Goal: Find contact information: Find contact information

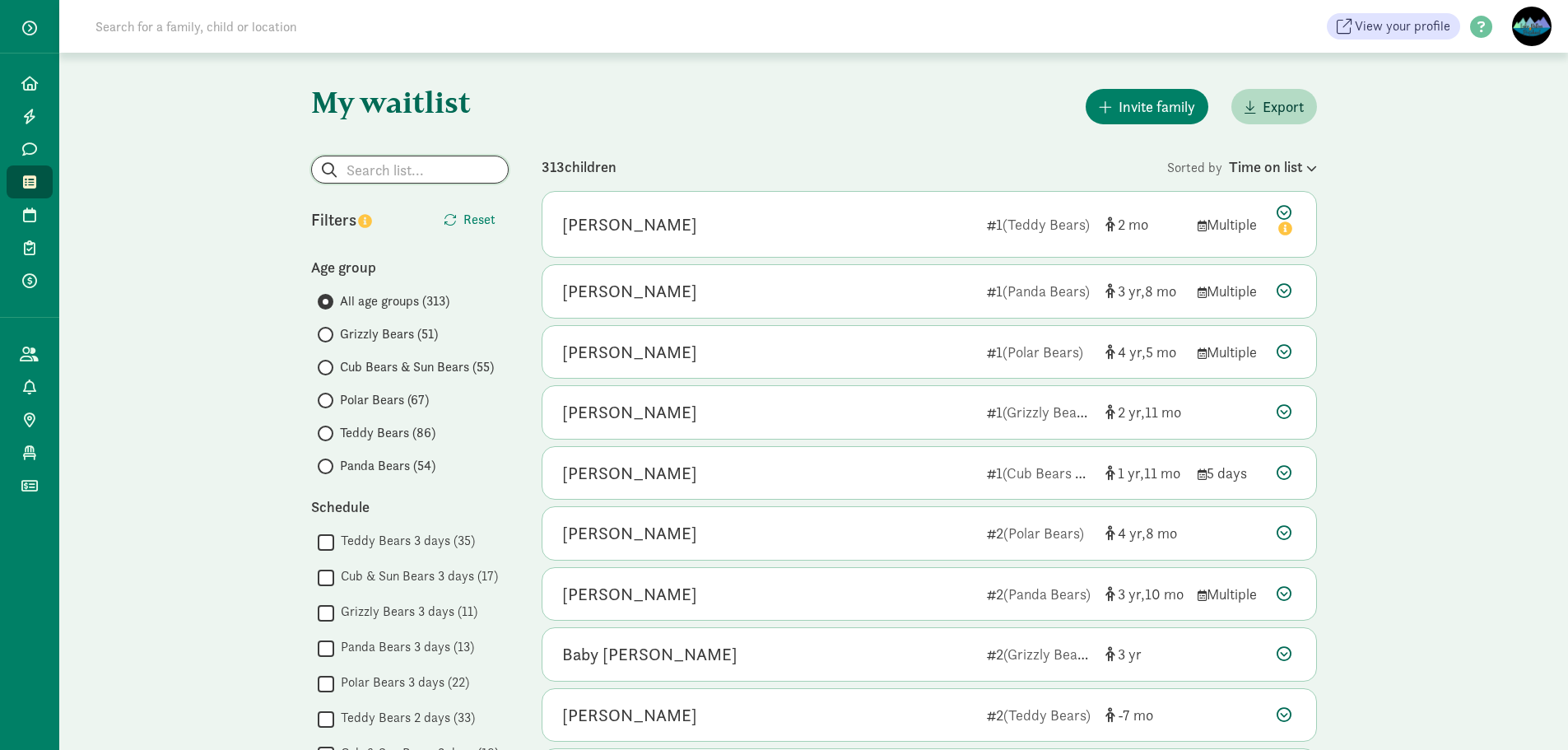
click at [372, 175] on input "search" at bounding box center [410, 170] width 196 height 26
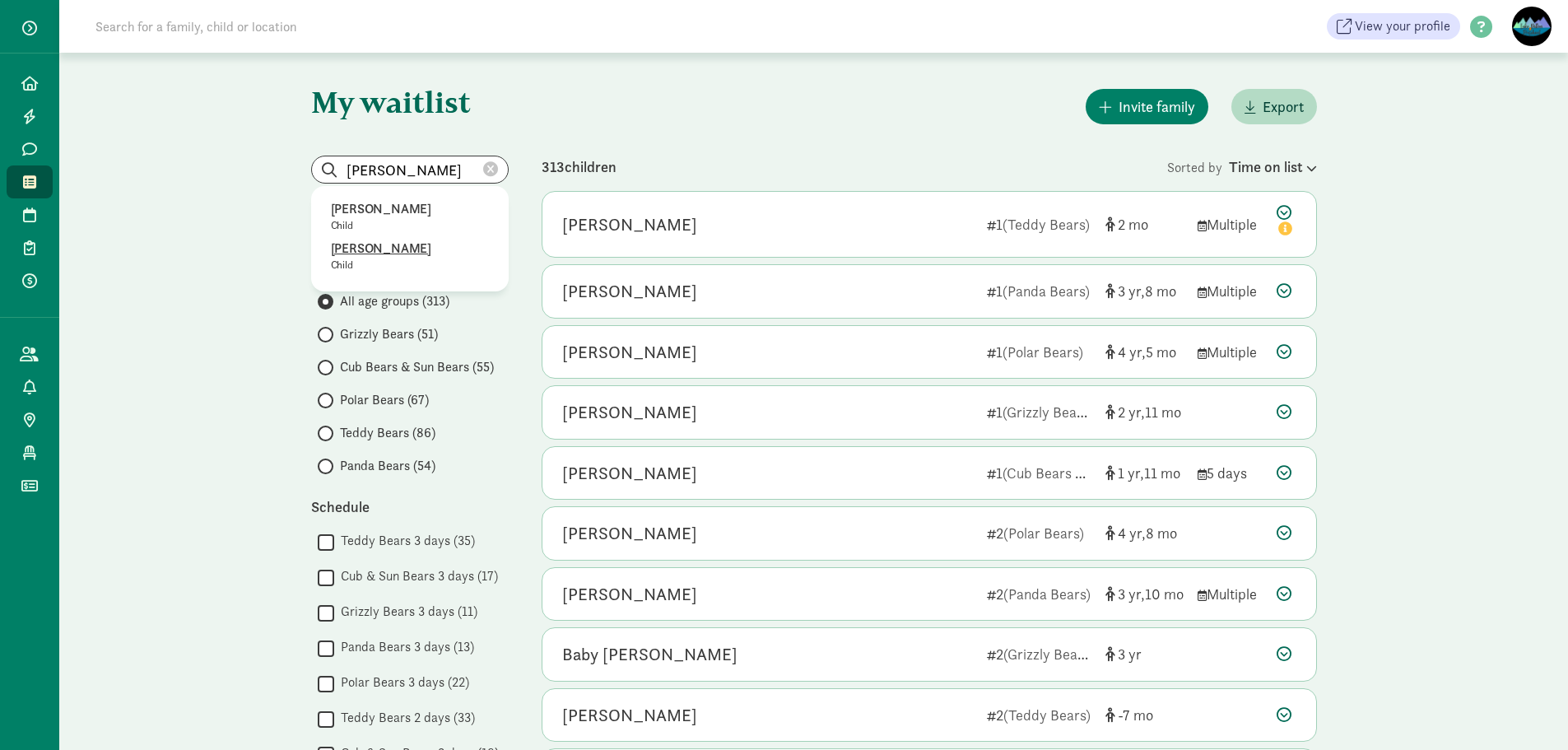
click at [424, 246] on p "Mallory McWilliams" at bounding box center [410, 248] width 158 height 19
type input "Mallory McWilliams"
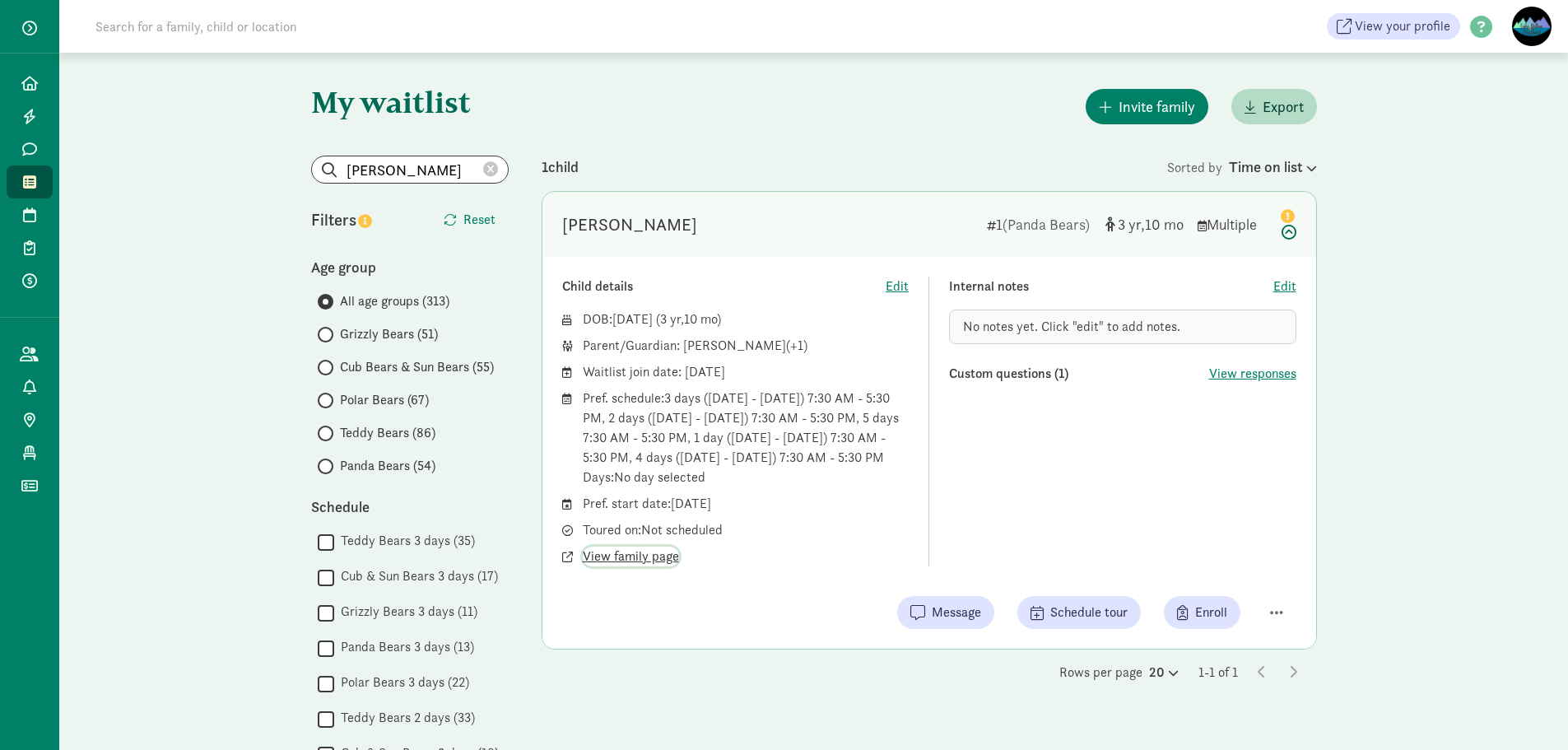
click at [645, 553] on span "View family page" at bounding box center [631, 556] width 96 height 19
click at [623, 555] on span "View family page" at bounding box center [631, 556] width 96 height 19
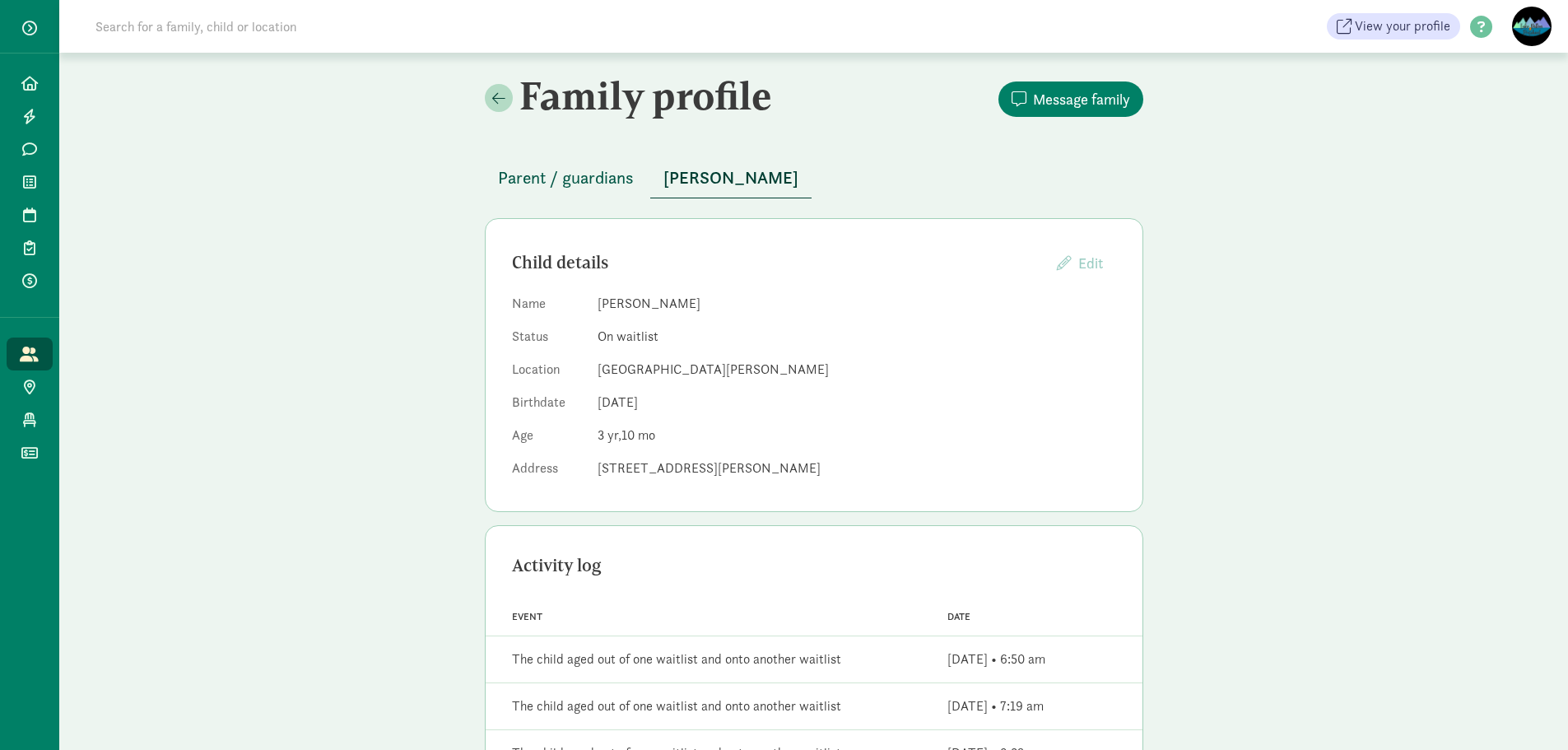
click at [564, 177] on span "Parent / guardians" at bounding box center [566, 178] width 136 height 26
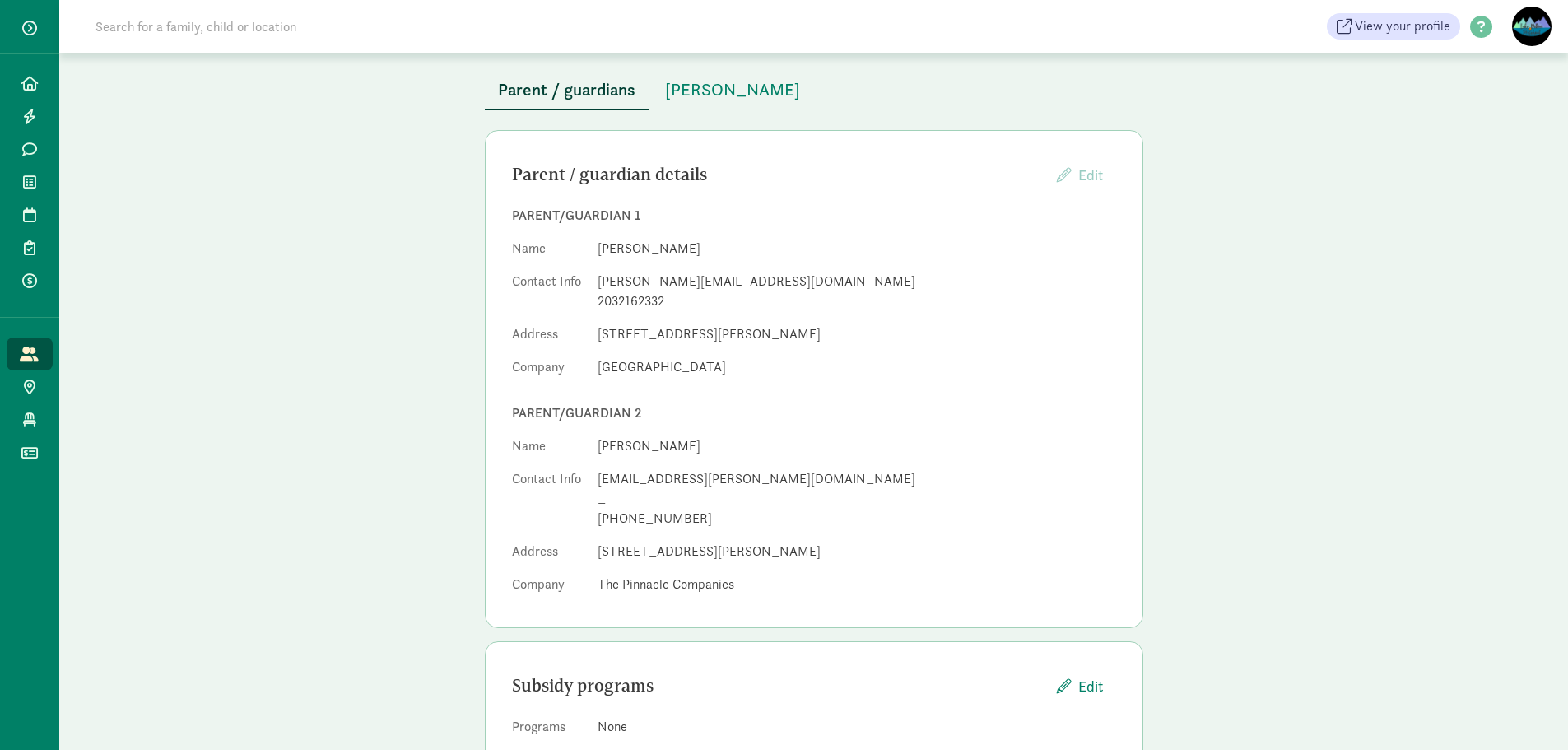
scroll to position [59, 0]
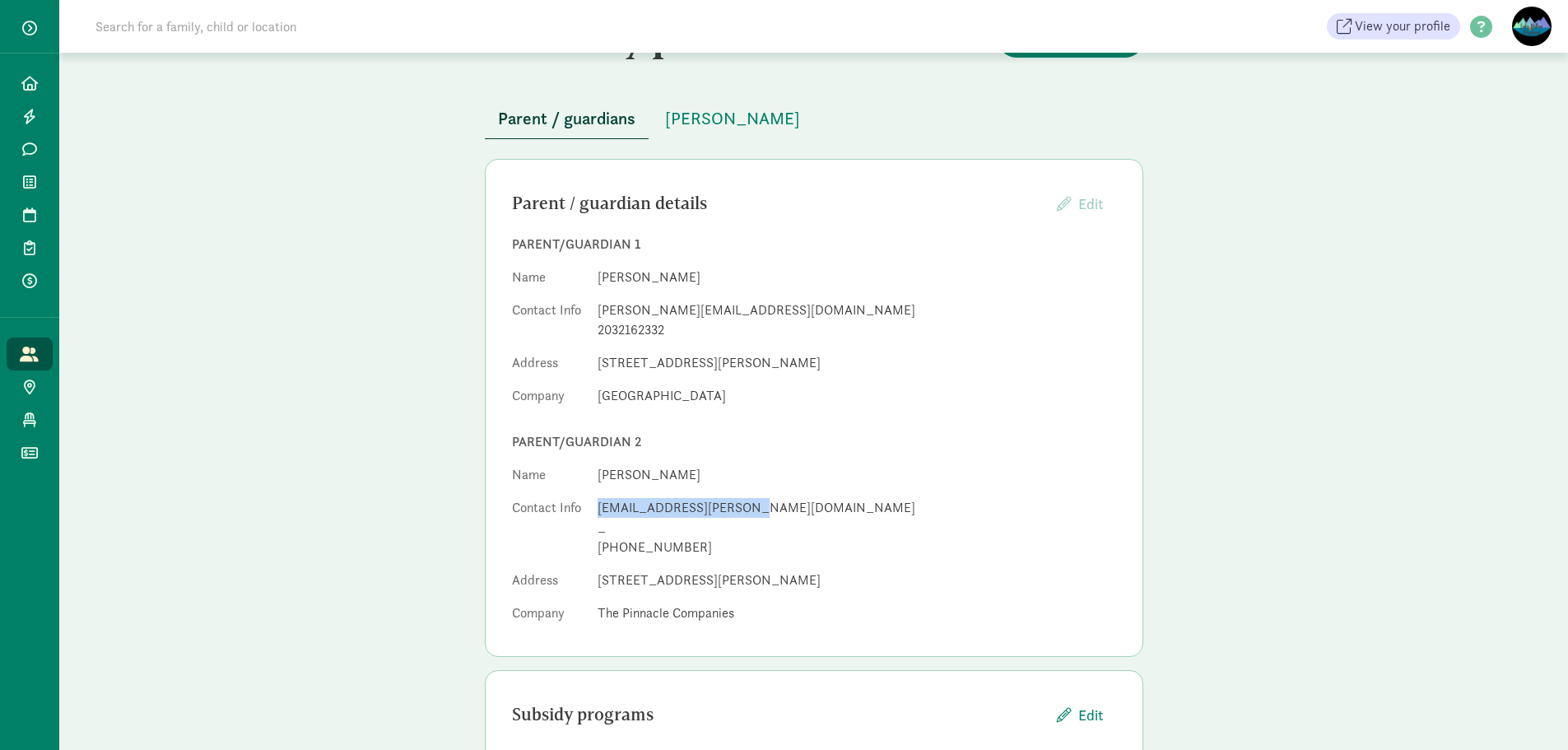
drag, startPoint x: 597, startPoint y: 509, endPoint x: 738, endPoint y: 502, distance: 141.2
click at [738, 502] on div "linsey.hempel@gmail.com" at bounding box center [857, 507] width 518 height 19
copy div "linsey.hempel@gmail.com"
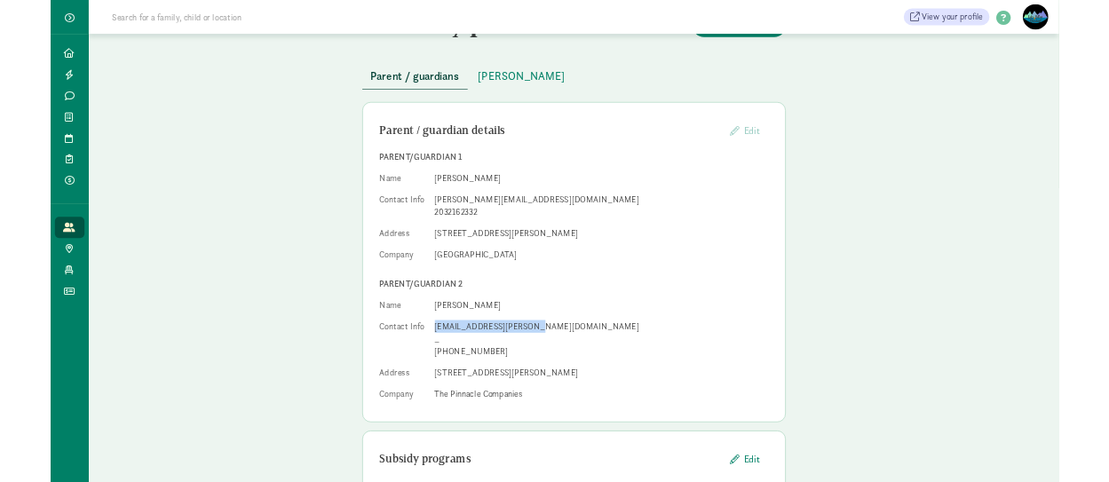
scroll to position [153, 0]
